Goal: Transaction & Acquisition: Purchase product/service

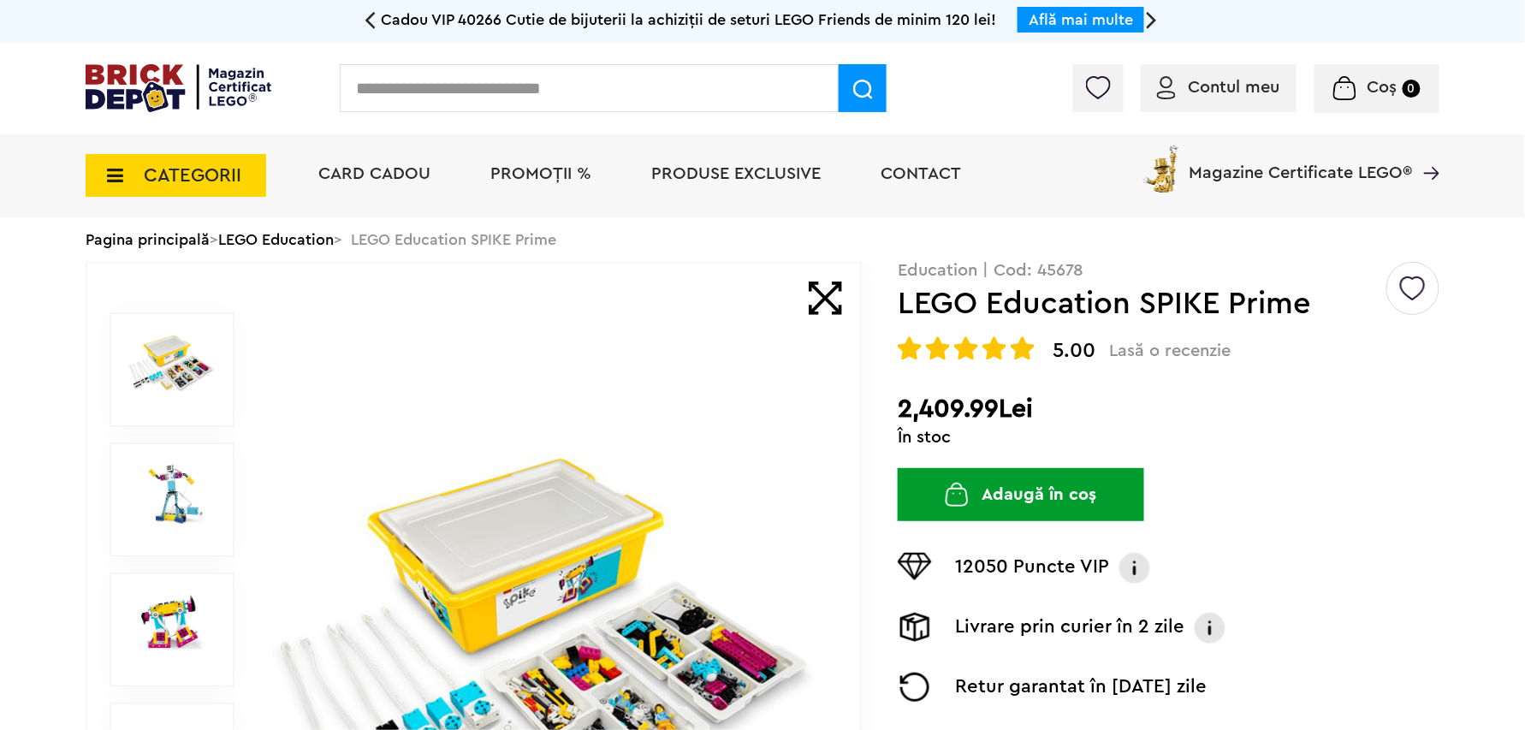
click at [669, 83] on input "text" at bounding box center [589, 88] width 499 height 48
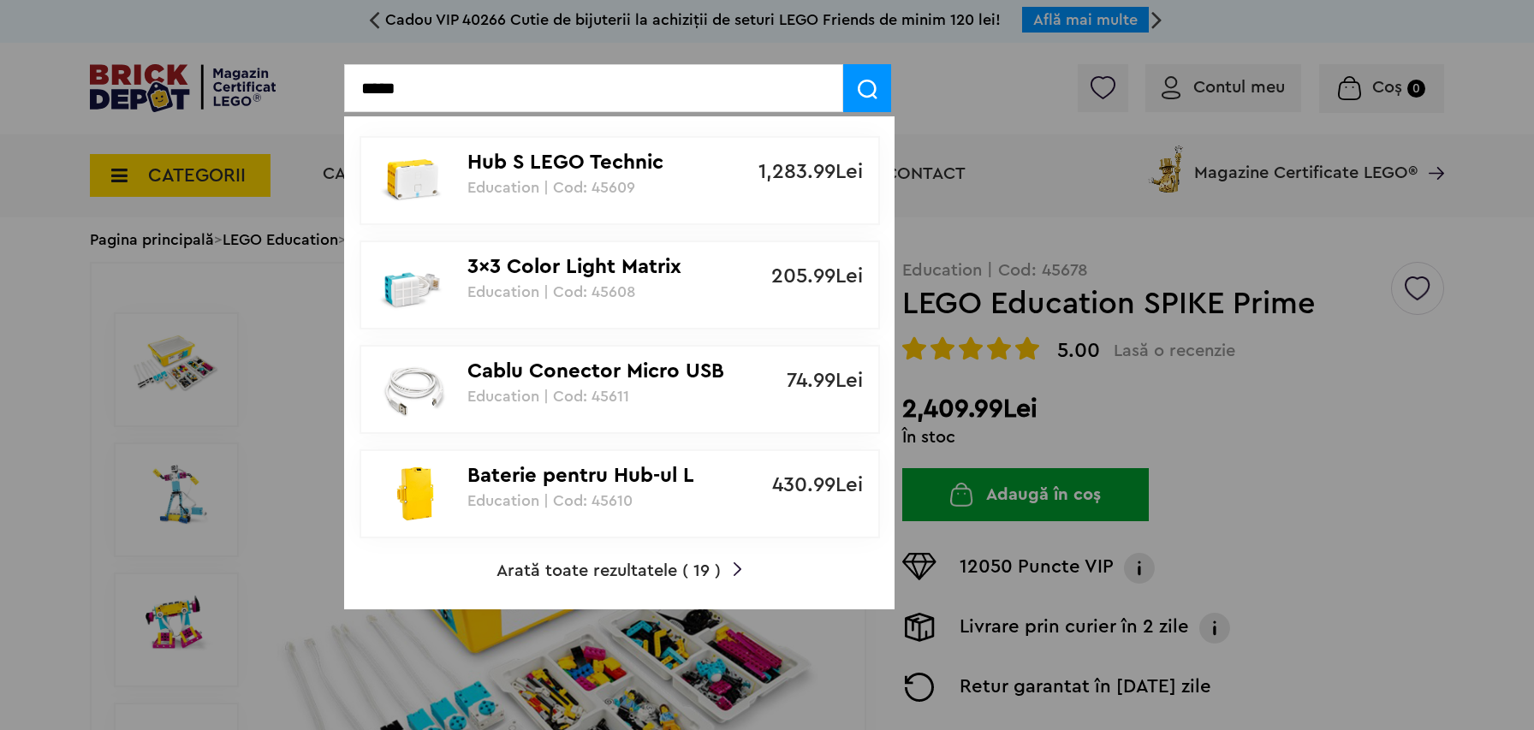
type input "*****"
click at [650, 562] on span "Arată toate rezultatele ( 19 )" at bounding box center [608, 570] width 224 height 17
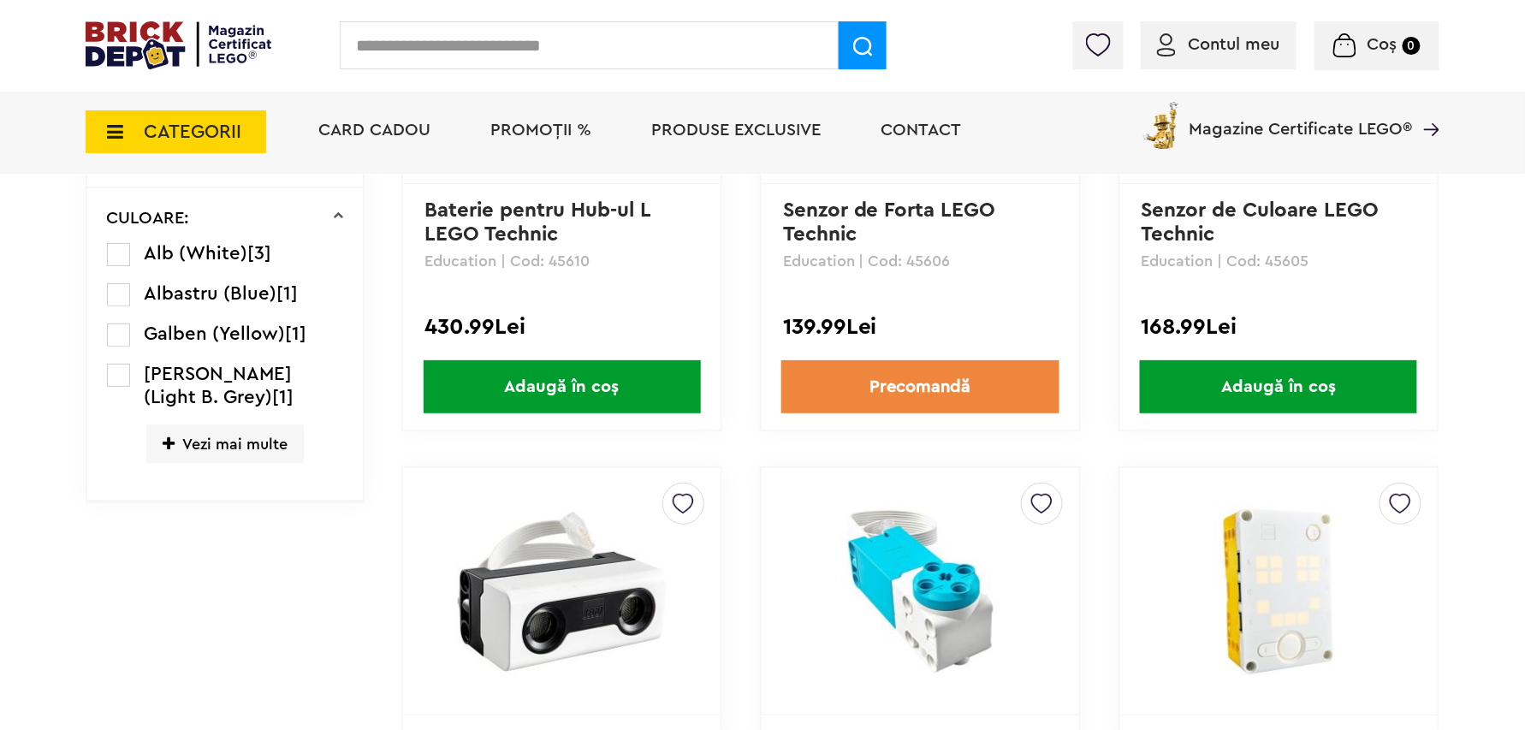
scroll to position [912, 0]
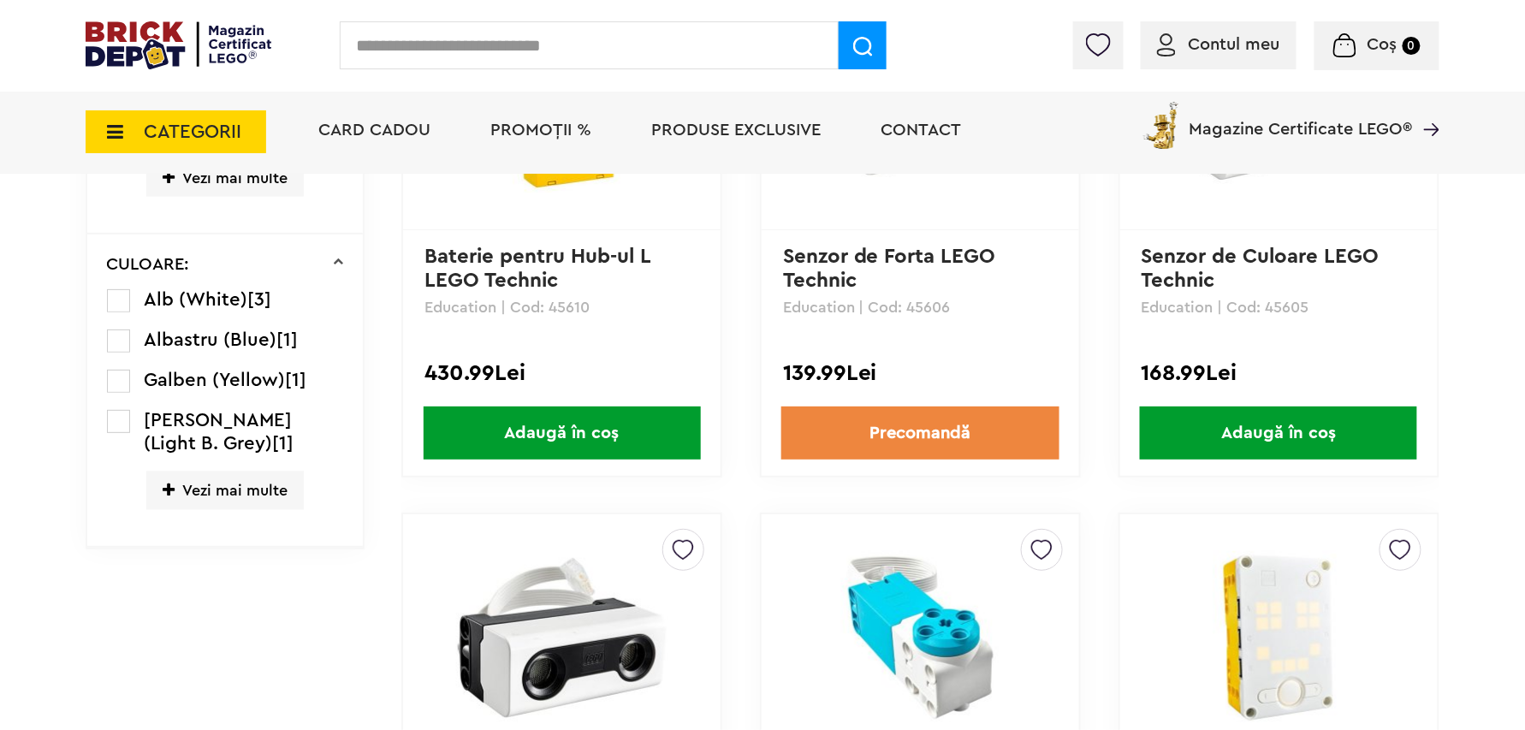
click at [1193, 440] on span "Adaugă în coș" at bounding box center [1278, 432] width 277 height 53
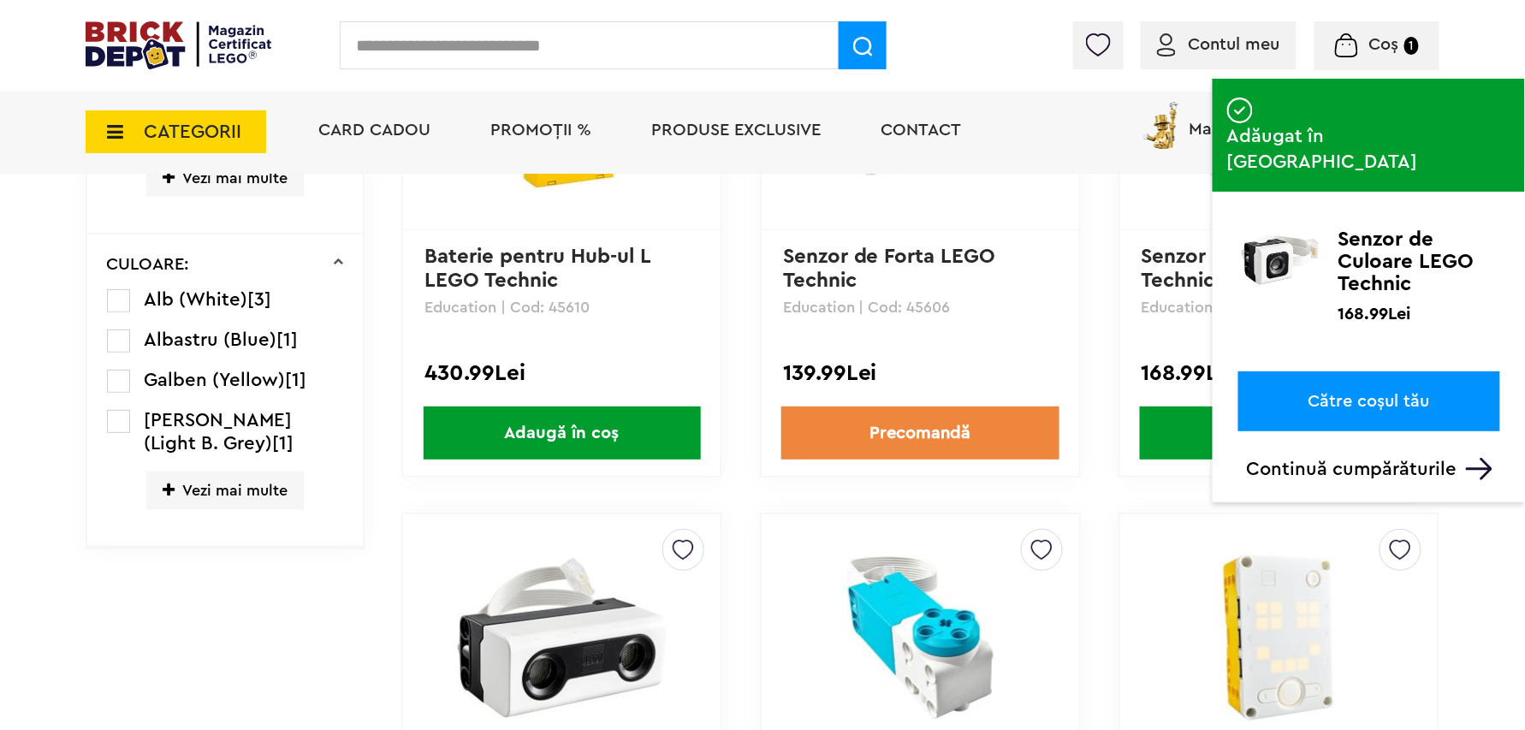
click at [1385, 371] on link "Către coșul tău" at bounding box center [1369, 401] width 262 height 60
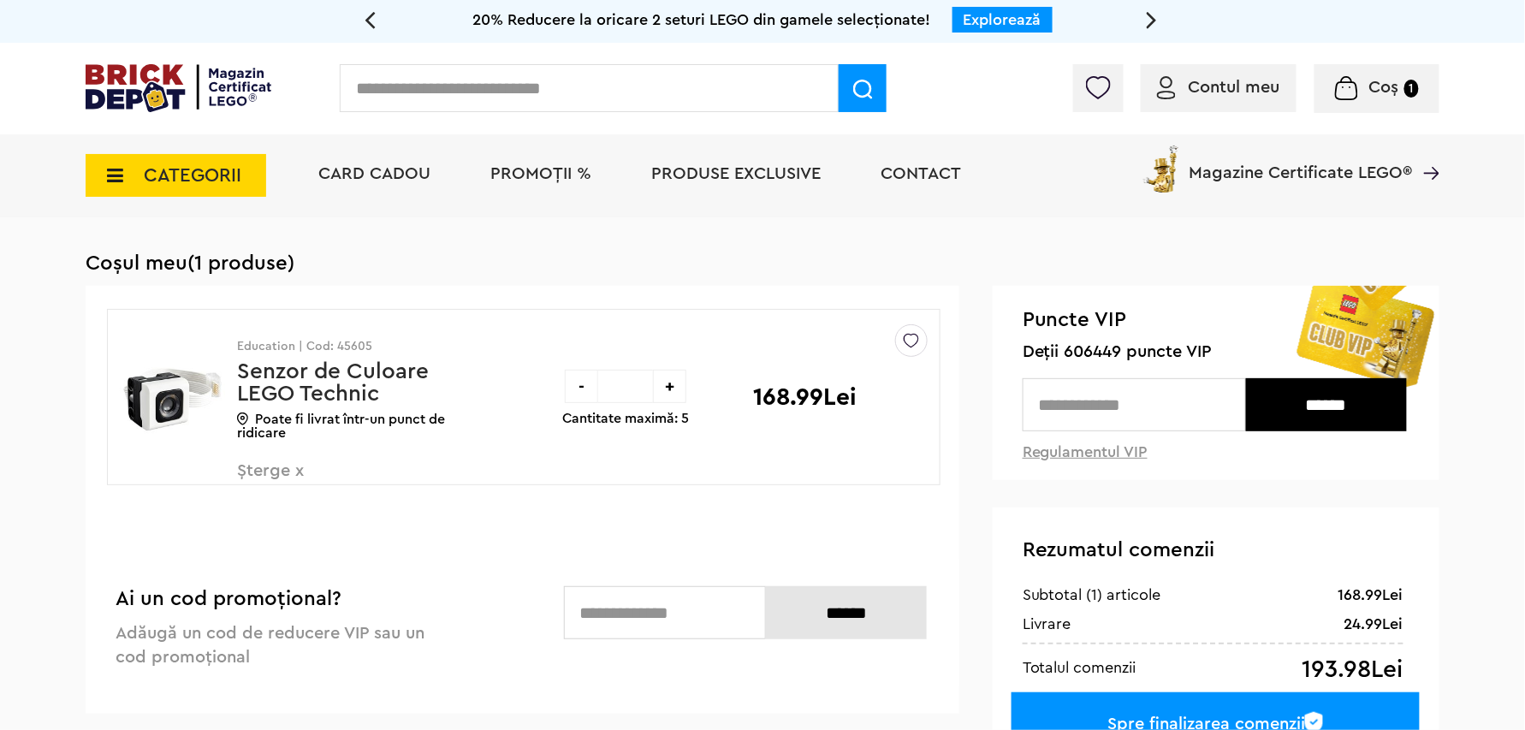
click at [668, 385] on div "+" at bounding box center [669, 386] width 33 height 33
type input "*"
click at [0, 0] on div at bounding box center [0, 0] width 0 height 0
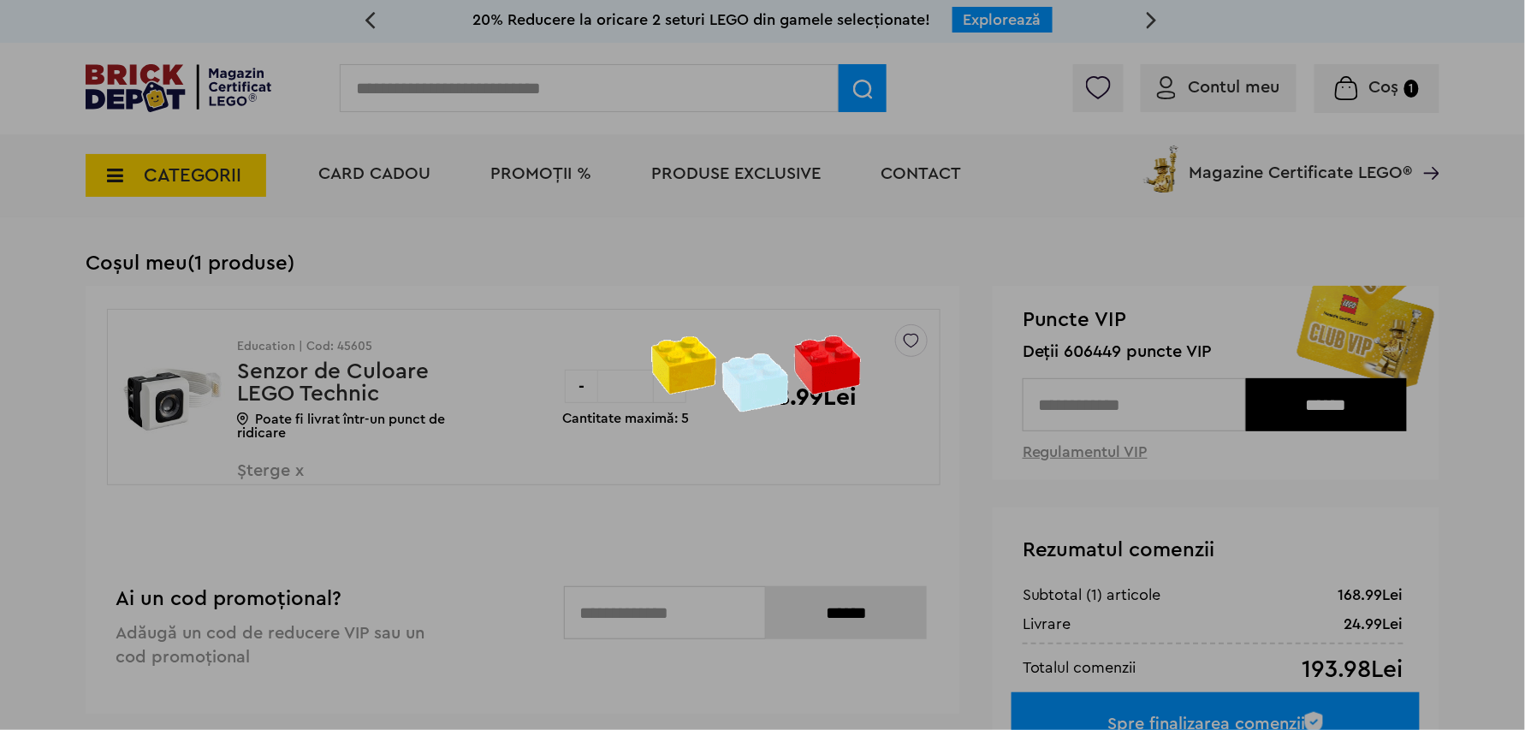
click at [668, 385] on div at bounding box center [762, 365] width 1525 height 730
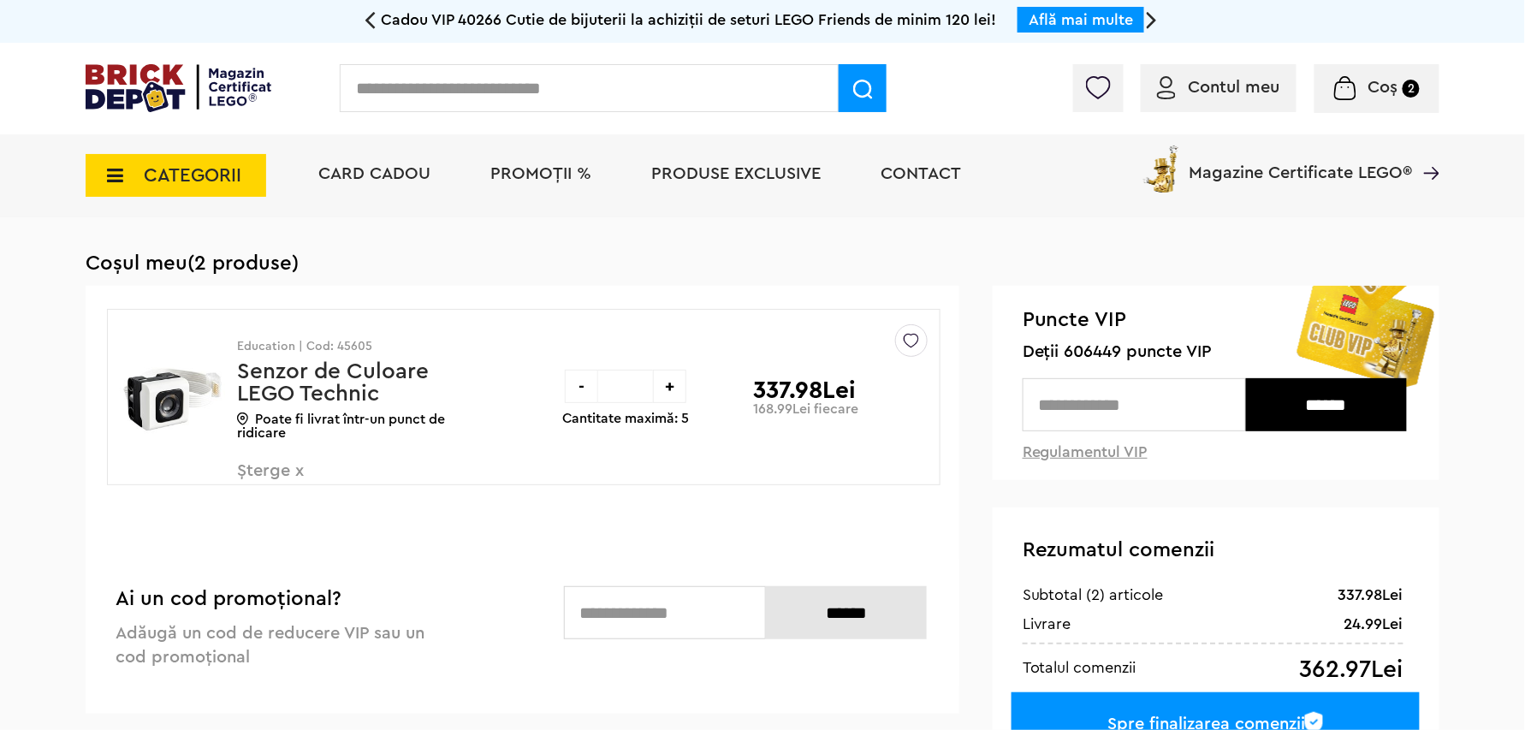
click at [668, 385] on div "+" at bounding box center [669, 386] width 33 height 33
type input "*"
click at [668, 385] on div "+" at bounding box center [669, 386] width 33 height 33
type input "*"
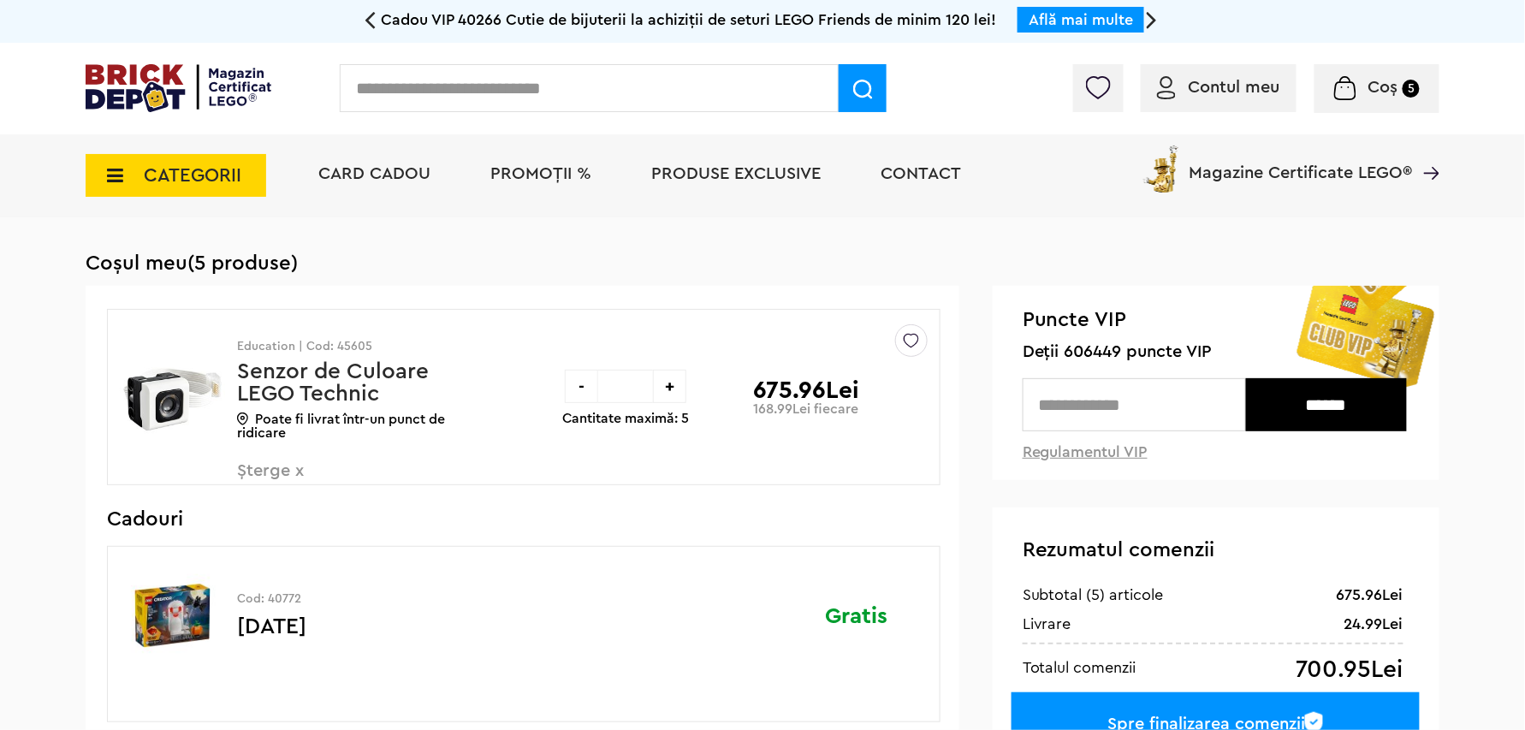
click at [666, 383] on div "+" at bounding box center [669, 386] width 33 height 33
type input "*"
click at [666, 383] on div "+" at bounding box center [669, 386] width 33 height 33
type input "*"
